Goal: Task Accomplishment & Management: Complete application form

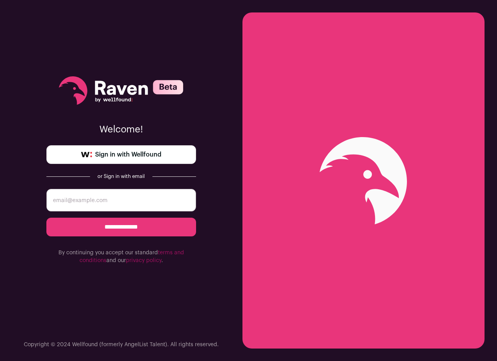
click at [189, 201] on input "email" at bounding box center [121, 200] width 150 height 23
click at [155, 155] on span "Sign in with Wellfound" at bounding box center [128, 154] width 66 height 9
click at [108, 204] on input "email" at bounding box center [121, 200] width 150 height 23
type input "lkallen.dpt@gmail.com"
drag, startPoint x: 34, startPoint y: 182, endPoint x: 11, endPoint y: 175, distance: 23.5
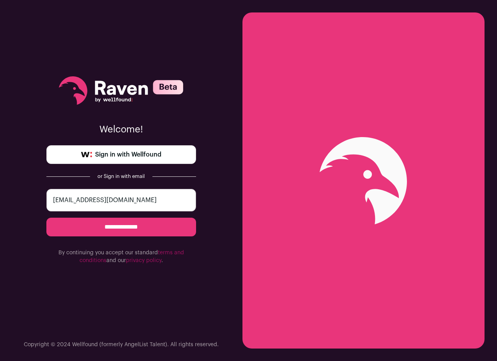
click at [9, 176] on div "**********" at bounding box center [121, 180] width 242 height 361
click at [101, 196] on input "email" at bounding box center [121, 200] width 150 height 23
type input "lkallendev@gmail.com"
click at [103, 232] on input "**********" at bounding box center [121, 227] width 150 height 19
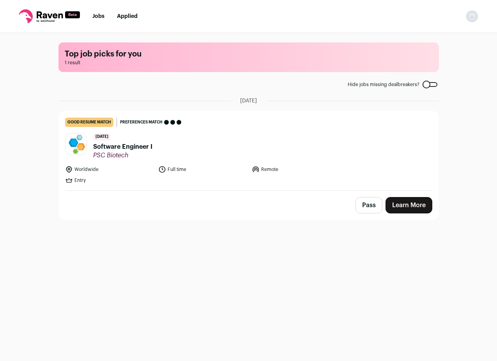
click at [60, 19] on icon at bounding box center [49, 16] width 61 height 14
click at [125, 147] on span "Software Engineer I" at bounding box center [122, 146] width 59 height 9
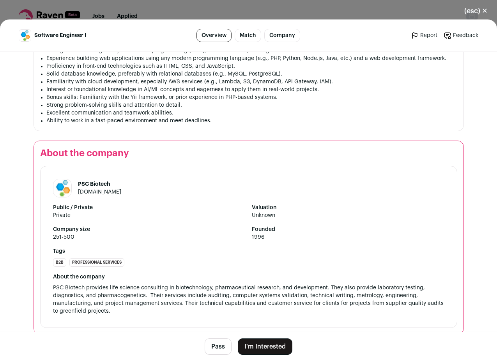
scroll to position [736, 0]
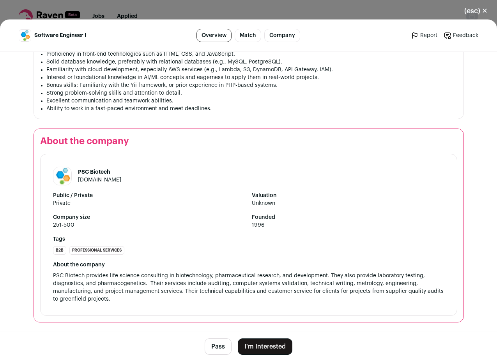
click at [277, 343] on button "I'm Interested" at bounding box center [265, 347] width 55 height 16
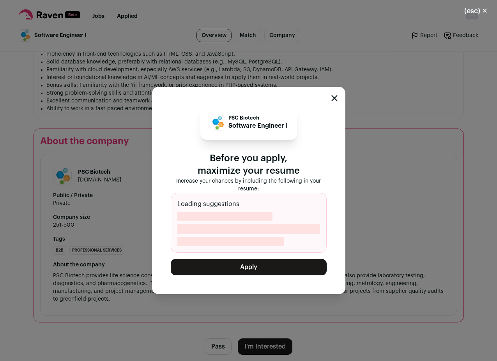
click at [183, 189] on div "PSC Biotech Software Engineer I Before you apply, maximize your resume Increase…" at bounding box center [249, 179] width 156 height 147
click at [257, 268] on button "Apply" at bounding box center [249, 267] width 156 height 16
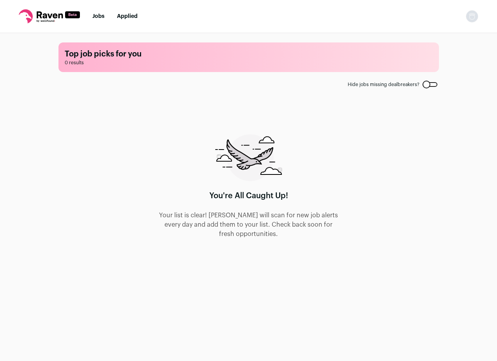
click at [49, 15] on icon at bounding box center [50, 14] width 26 height 7
click at [25, 15] on icon at bounding box center [49, 16] width 61 height 14
click at [71, 13] on icon at bounding box center [49, 16] width 61 height 14
drag, startPoint x: 179, startPoint y: 209, endPoint x: 199, endPoint y: 210, distance: 20.7
click at [178, 207] on div "You're All Caught Up! Your list is clear! Raven will scan for new job alerts ev…" at bounding box center [248, 186] width 181 height 104
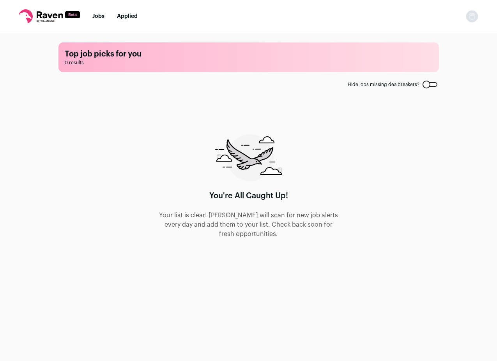
click at [45, 38] on div "Top job picks for you 0 results Hide jobs missing dealbreakers? You're All Caug…" at bounding box center [248, 196] width 497 height 327
drag, startPoint x: 25, startPoint y: 15, endPoint x: 90, endPoint y: 51, distance: 74.7
click at [27, 15] on icon at bounding box center [49, 16] width 61 height 14
click at [100, 75] on main "Top job picks for you 0 results Hide jobs missing dealbreakers? You're All Caug…" at bounding box center [248, 196] width 399 height 327
click at [99, 15] on link "Jobs" at bounding box center [98, 16] width 12 height 5
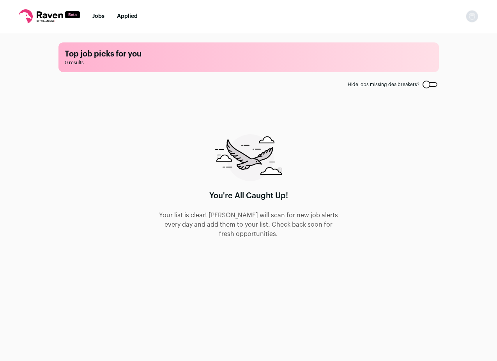
click at [125, 18] on link "Applied" at bounding box center [127, 16] width 21 height 5
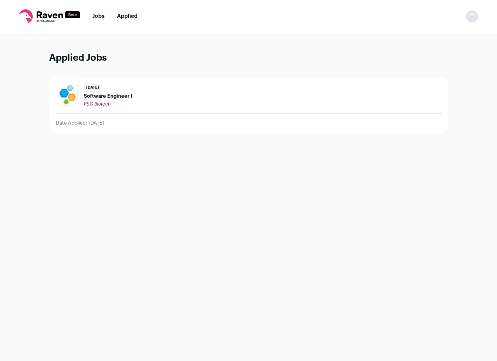
click at [117, 98] on span "Software Engineer I" at bounding box center [108, 96] width 48 height 6
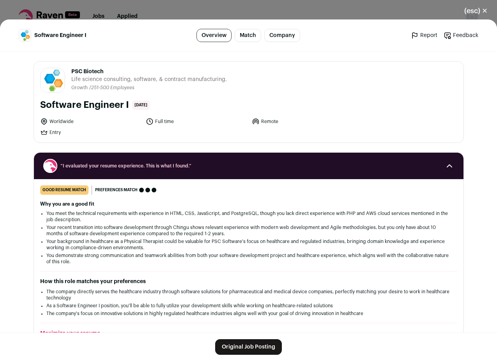
click at [371, 11] on div "(esc) ✕ Software Engineer I Overview Match Company Report Feedback Report Feedb…" at bounding box center [248, 180] width 497 height 361
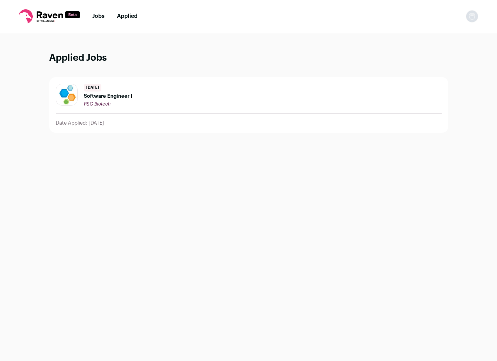
click at [98, 15] on link "Jobs" at bounding box center [98, 16] width 12 height 5
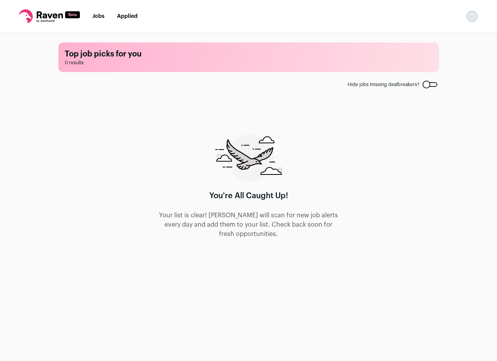
click at [58, 16] on icon at bounding box center [49, 16] width 61 height 14
click at [24, 8] on nav "Jobs Applied Settings Notifications Preferences Resume FAQs Logout" at bounding box center [248, 16] width 497 height 33
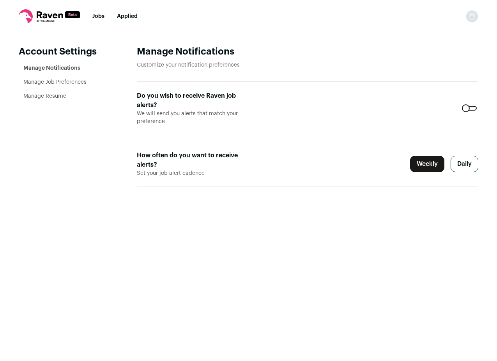
click at [464, 108] on div at bounding box center [469, 108] width 15 height 5
click at [57, 81] on link "Manage Job Preferences" at bounding box center [54, 81] width 63 height 5
